Goal: Task Accomplishment & Management: Manage account settings

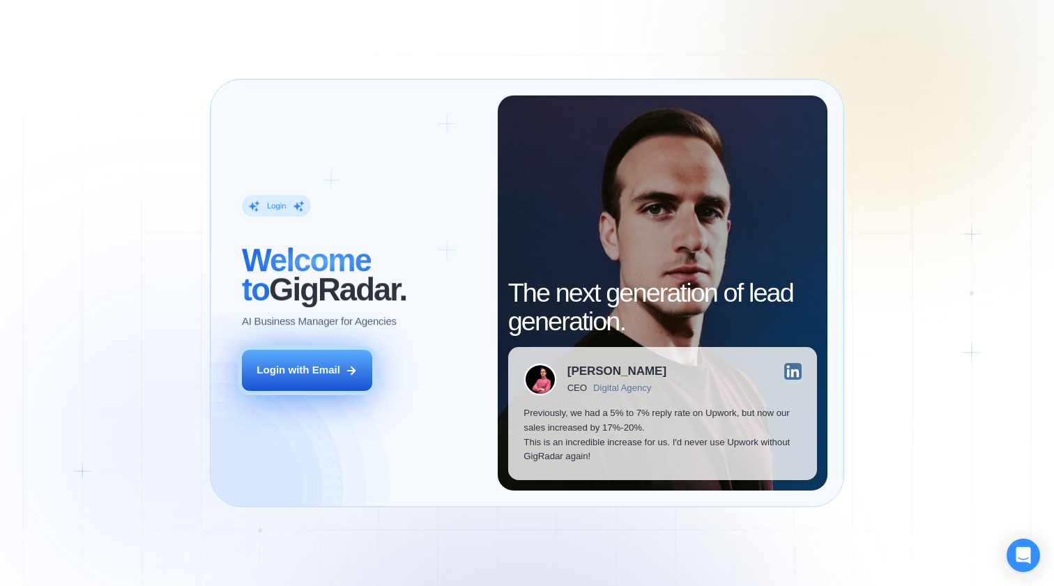
click at [334, 366] on div "Login with Email" at bounding box center [298, 370] width 84 height 15
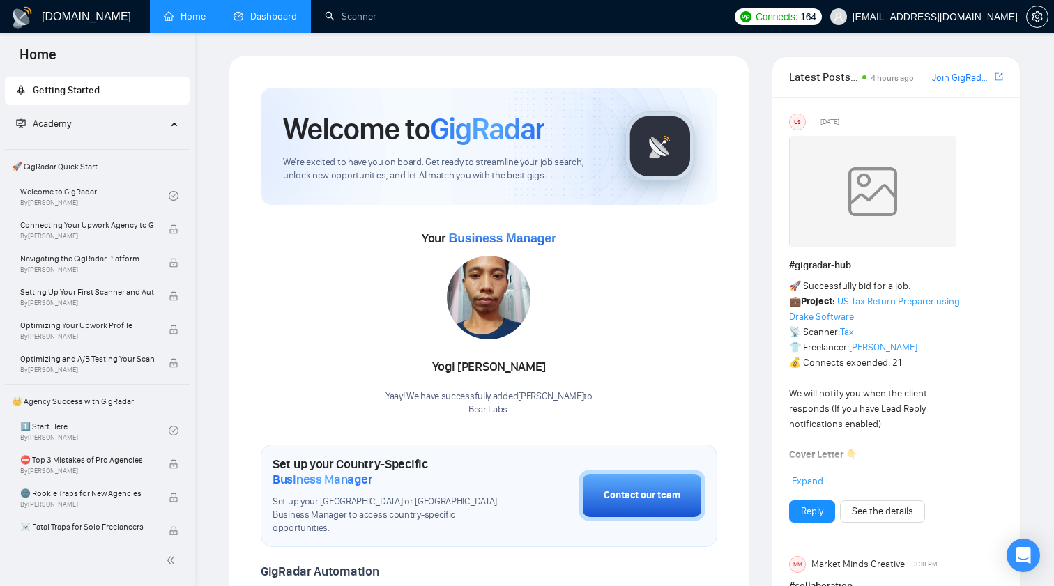
click at [260, 20] on link "Dashboard" at bounding box center [264, 16] width 63 height 12
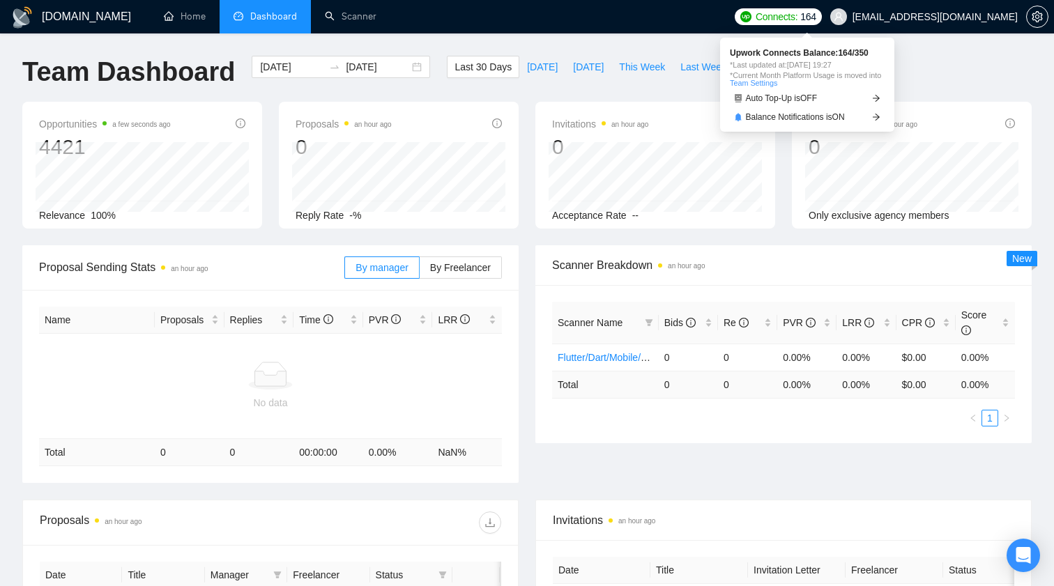
click at [797, 17] on span "Connects:" at bounding box center [776, 16] width 42 height 15
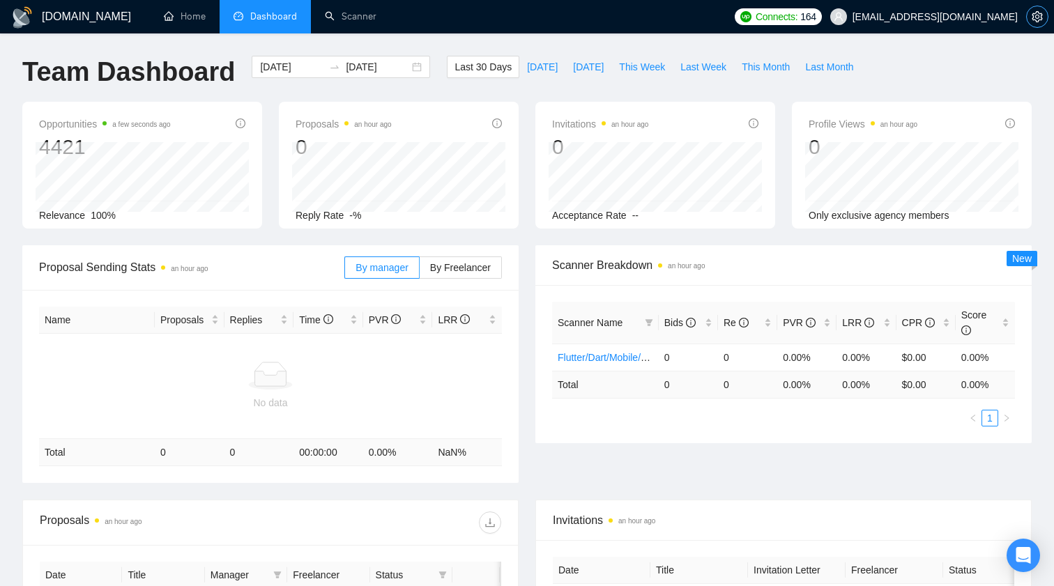
click at [1042, 20] on span "setting" at bounding box center [1036, 16] width 21 height 11
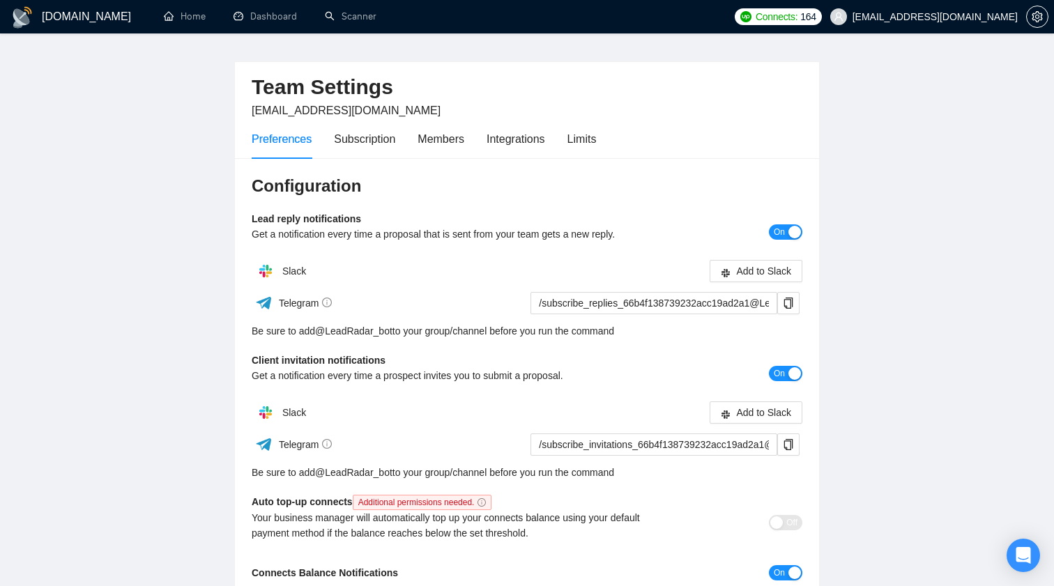
scroll to position [32, 0]
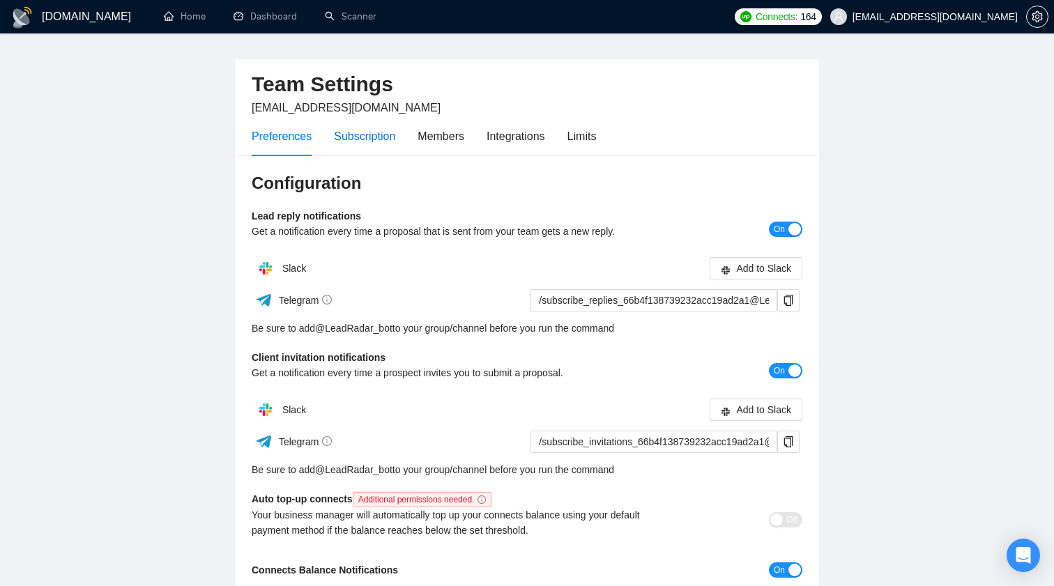
click at [364, 139] on div "Subscription" at bounding box center [364, 136] width 61 height 17
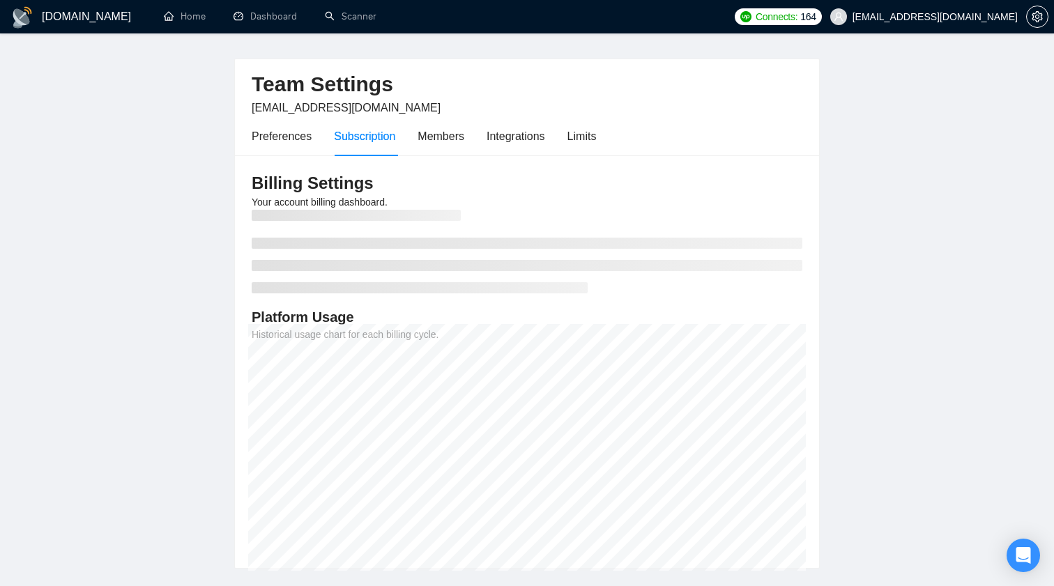
scroll to position [50, 0]
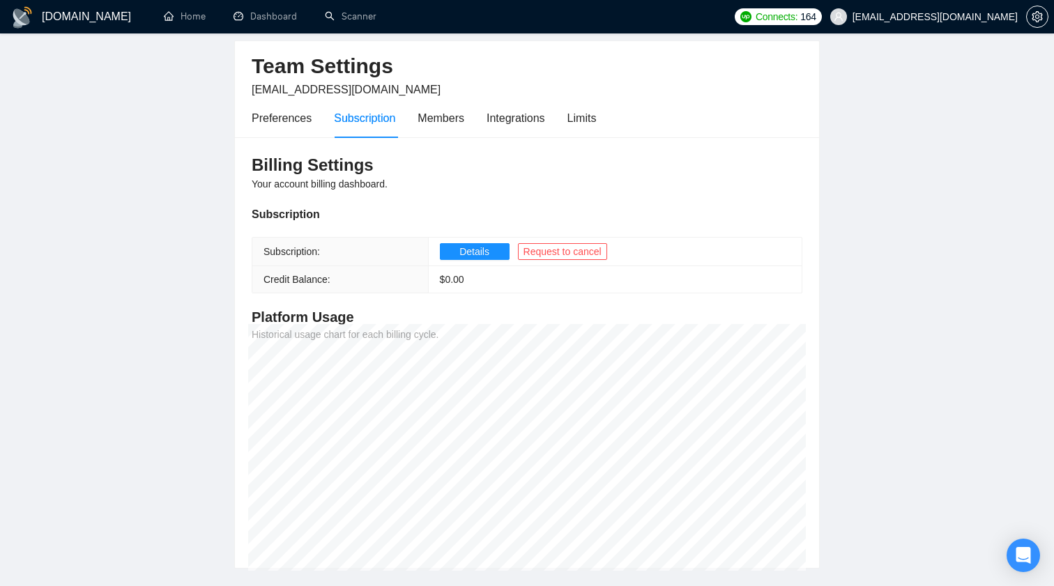
click at [458, 284] on span "$ 0.00" at bounding box center [452, 279] width 24 height 11
click at [492, 279] on td "$ 0.00" at bounding box center [614, 279] width 373 height 27
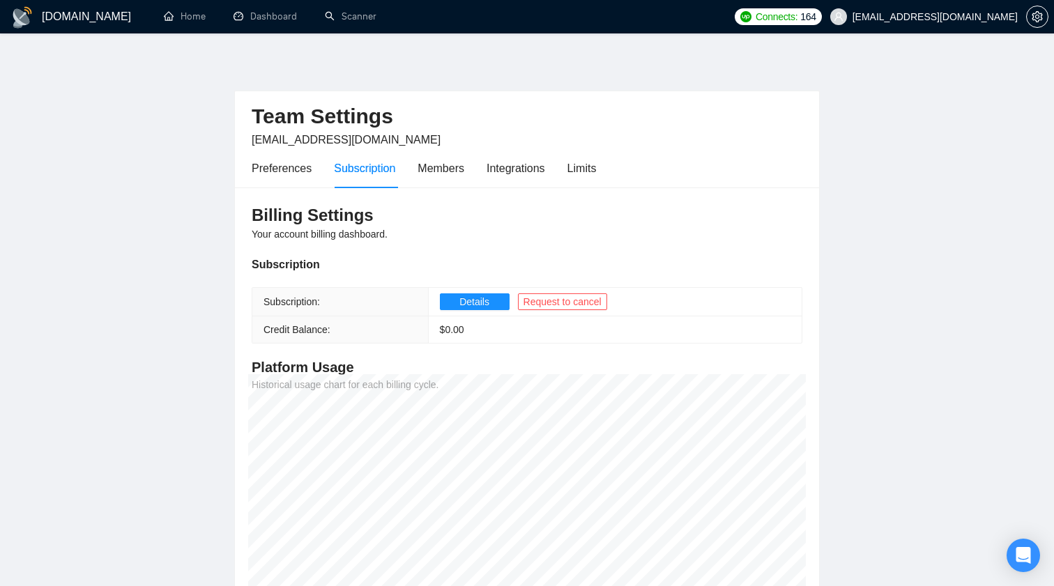
scroll to position [0, 0]
click at [454, 169] on div "Members" at bounding box center [440, 168] width 47 height 17
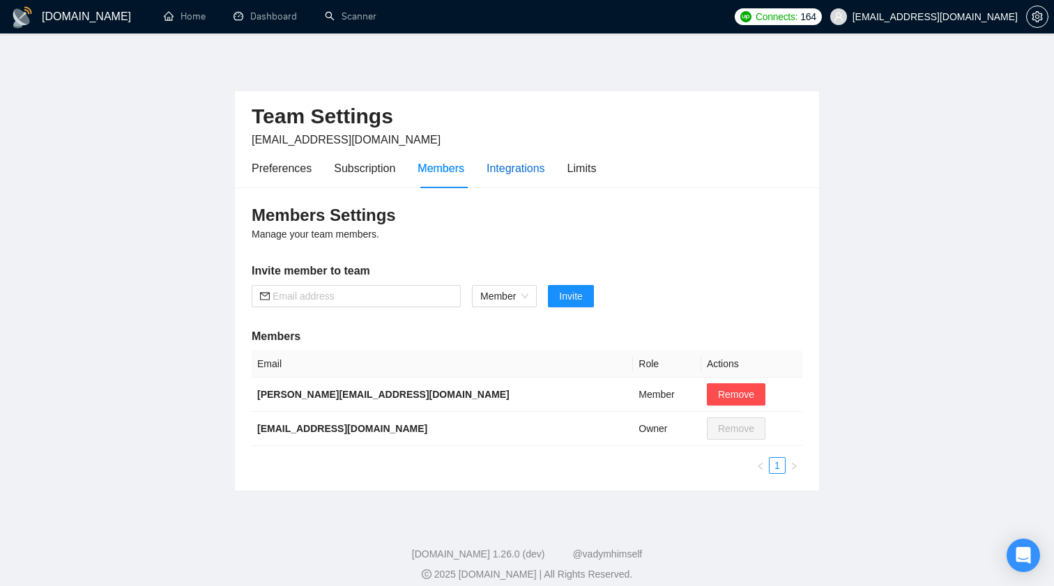
click at [519, 166] on div "Integrations" at bounding box center [515, 168] width 59 height 17
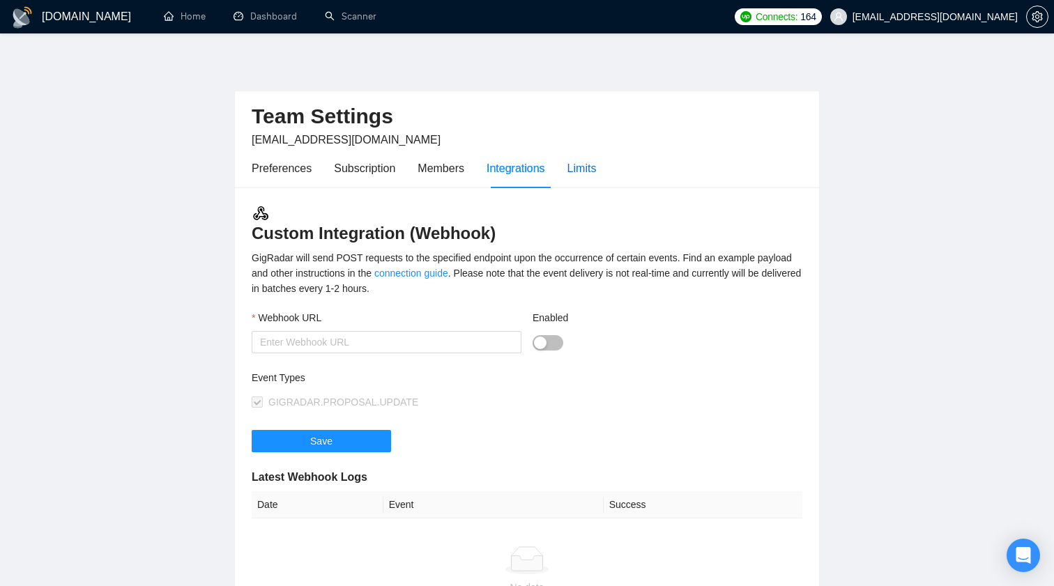
click at [589, 176] on div "Limits" at bounding box center [581, 168] width 29 height 17
